Goal: Information Seeking & Learning: Learn about a topic

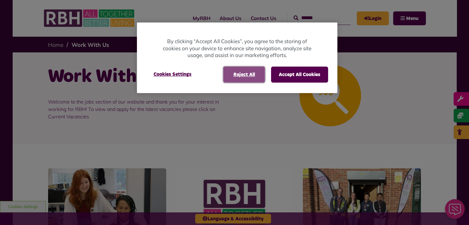
drag, startPoint x: 252, startPoint y: 71, endPoint x: 246, endPoint y: 75, distance: 7.7
click at [251, 72] on button "Reject All" at bounding box center [244, 75] width 42 height 16
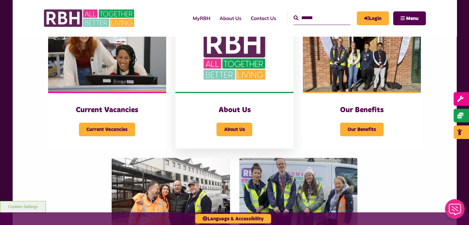
scroll to position [154, 0]
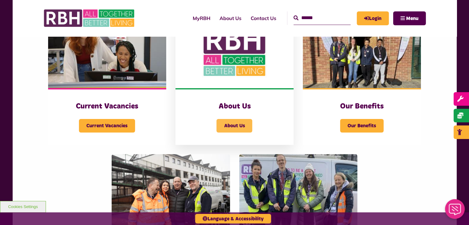
click at [230, 126] on span "About Us" at bounding box center [235, 126] width 36 height 14
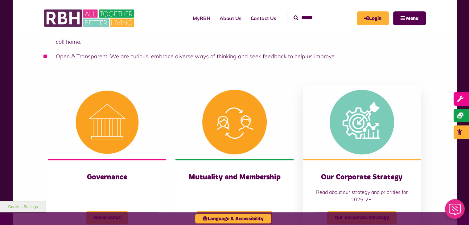
scroll to position [247, 0]
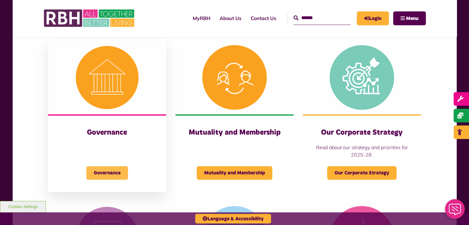
click at [107, 175] on span "Governance" at bounding box center [107, 173] width 42 height 14
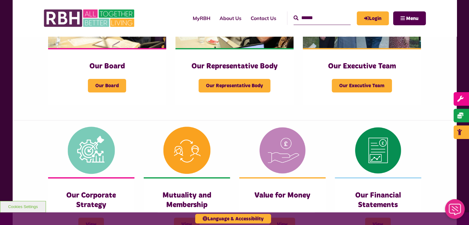
scroll to position [154, 0]
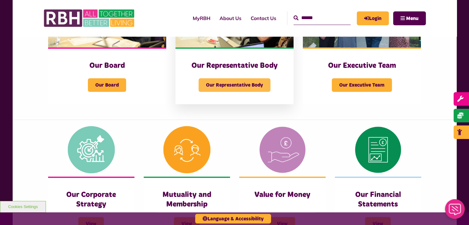
click at [239, 85] on span "Our Representative Body" at bounding box center [235, 85] width 72 height 14
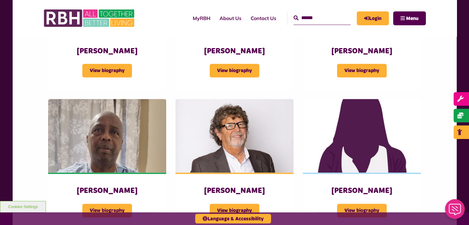
scroll to position [679, 0]
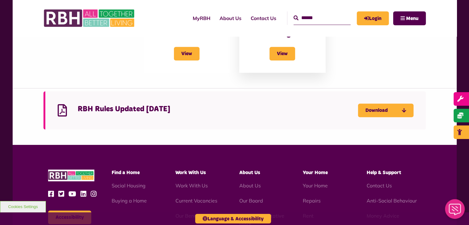
scroll to position [463, 0]
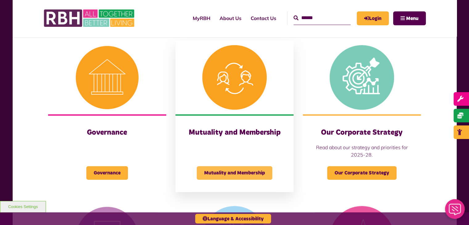
click at [242, 171] on span "Mutuality and Membership" at bounding box center [235, 173] width 76 height 14
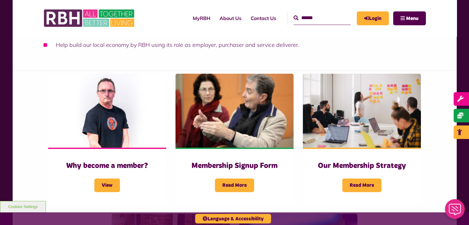
scroll to position [154, 0]
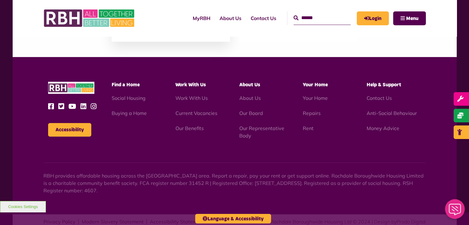
scroll to position [741, 0]
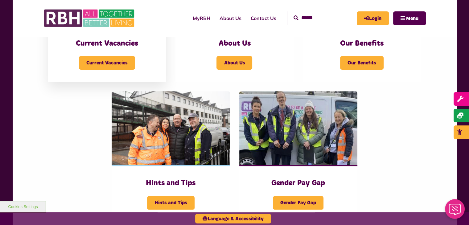
scroll to position [216, 0]
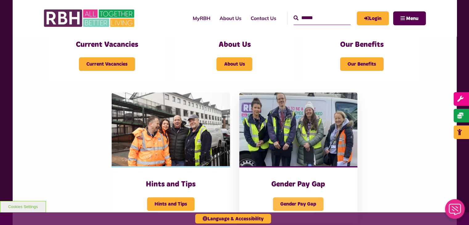
click at [307, 199] on span "Gender Pay Gap" at bounding box center [298, 204] width 51 height 14
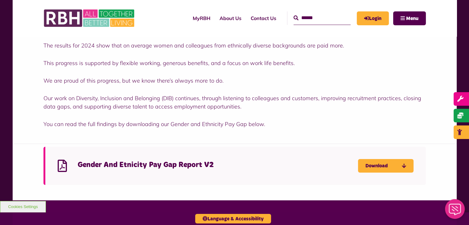
scroll to position [123, 0]
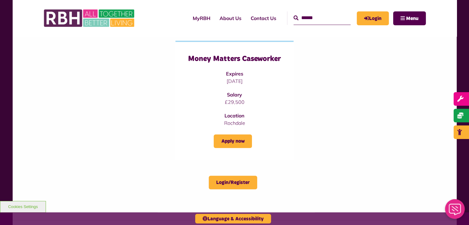
scroll to position [247, 0]
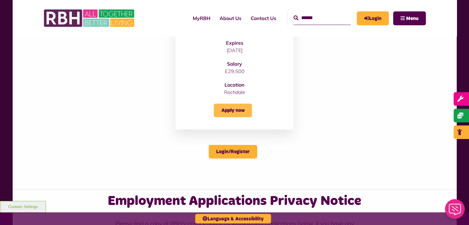
click at [240, 113] on link "Apply now" at bounding box center [233, 111] width 38 height 14
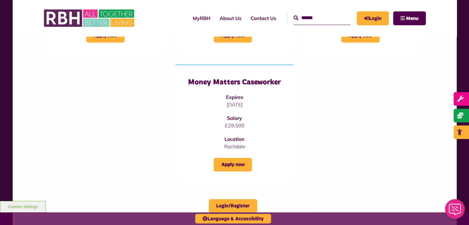
scroll to position [123, 0]
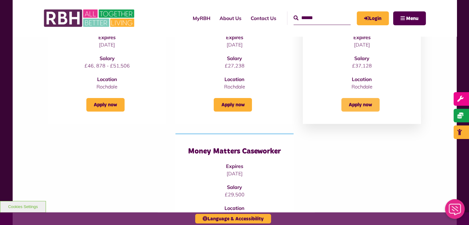
click at [358, 106] on link "Apply now" at bounding box center [361, 105] width 38 height 14
